Goal: Transaction & Acquisition: Purchase product/service

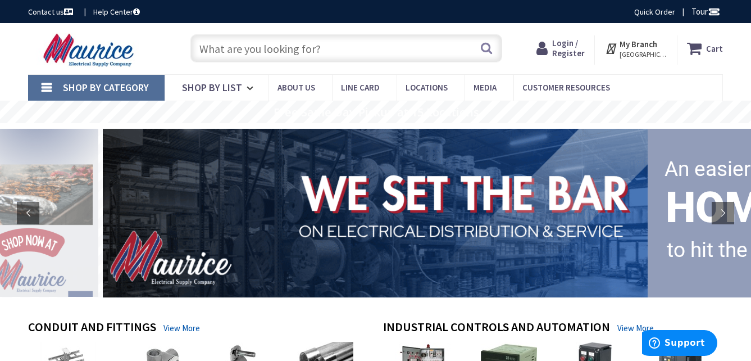
click at [568, 53] on span "Login / Register" at bounding box center [568, 48] width 33 height 21
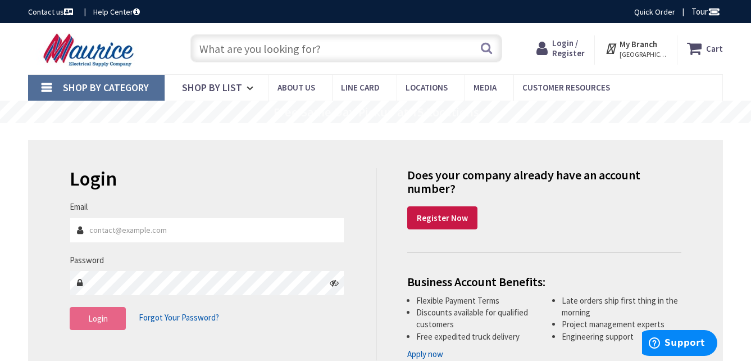
type input "[EMAIL_ADDRESS][DOMAIN_NAME]"
click at [109, 318] on button "Login" at bounding box center [98, 319] width 56 height 24
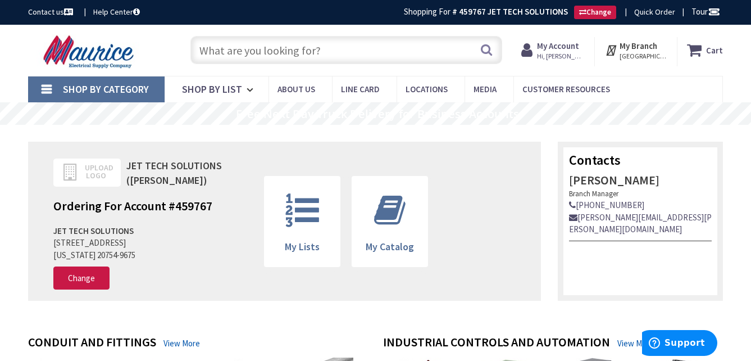
click at [291, 55] on input "text" at bounding box center [346, 50] width 312 height 28
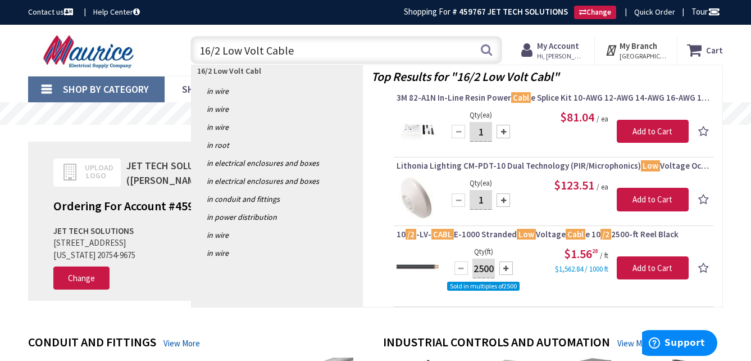
type input "16/2 Low Volt Cable"
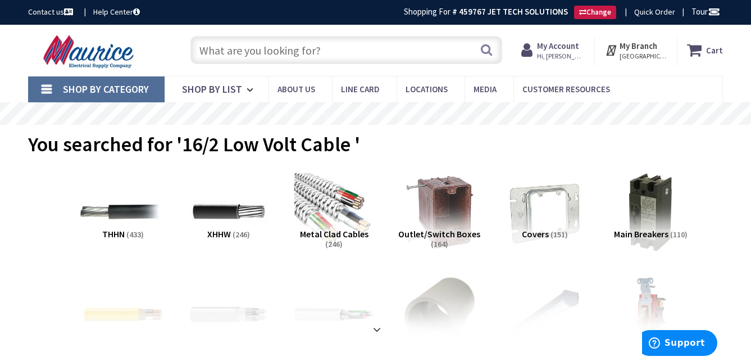
click at [93, 211] on img at bounding box center [123, 211] width 86 height 86
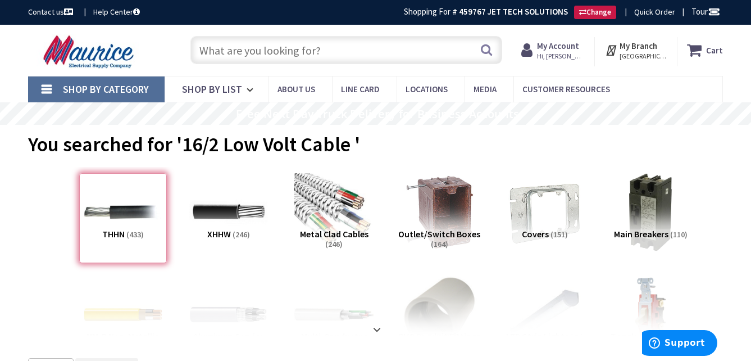
click at [287, 54] on input "text" at bounding box center [346, 50] width 312 height 28
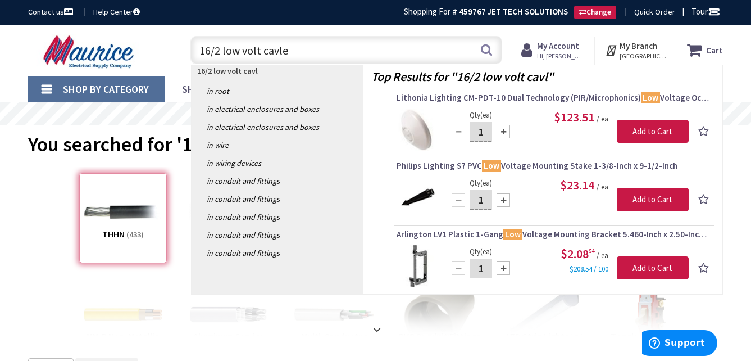
type input "16/2 low volt cavle"
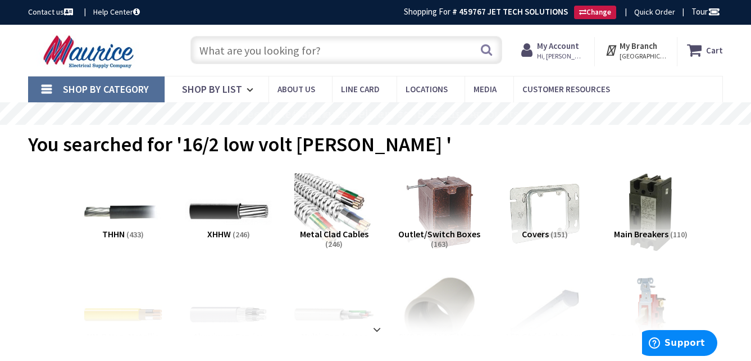
click at [228, 213] on img at bounding box center [228, 211] width 86 height 86
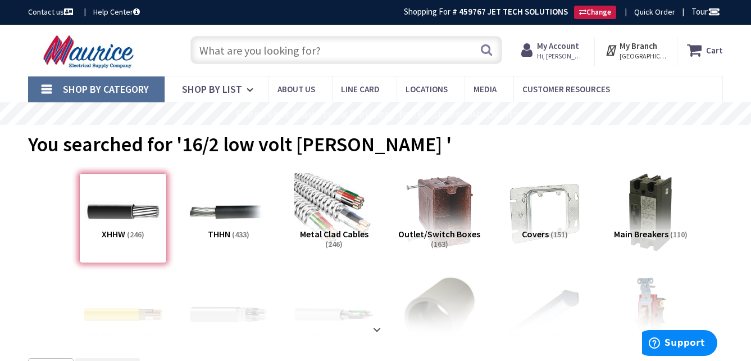
click at [298, 49] on input "text" at bounding box center [346, 50] width 312 height 28
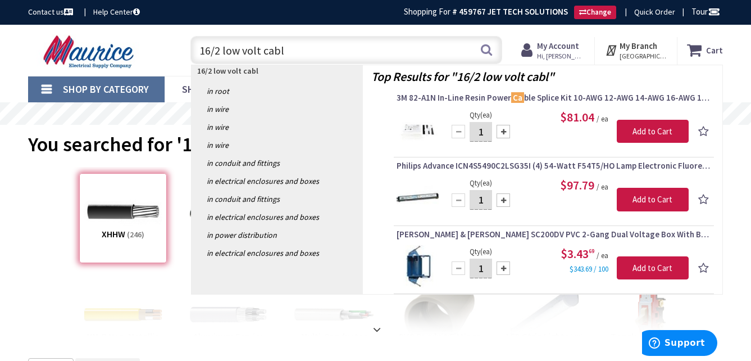
type input "16/2 low volt cable"
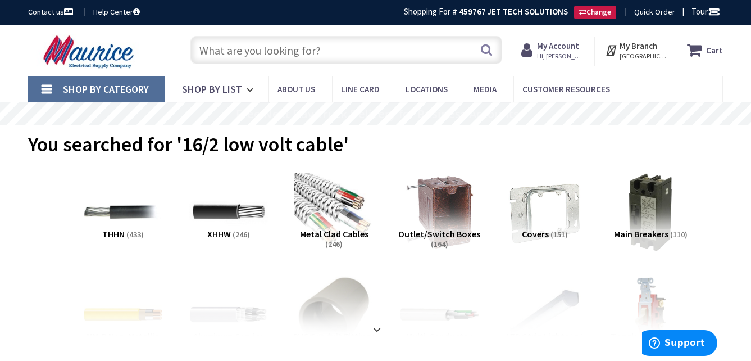
click at [559, 45] on strong "My Account" at bounding box center [558, 45] width 42 height 11
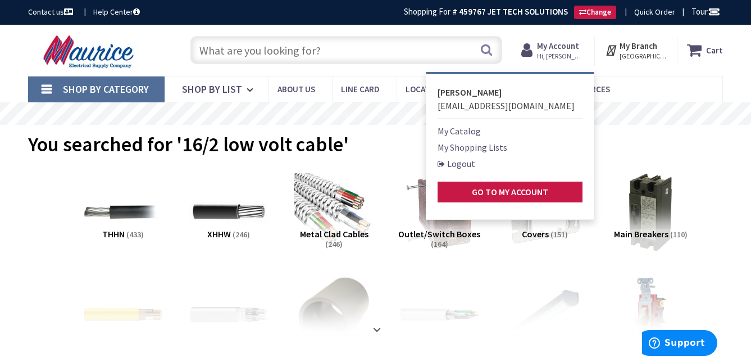
click at [488, 149] on link "My Shopping Lists" at bounding box center [472, 146] width 70 height 13
